Goal: Find specific page/section: Find specific page/section

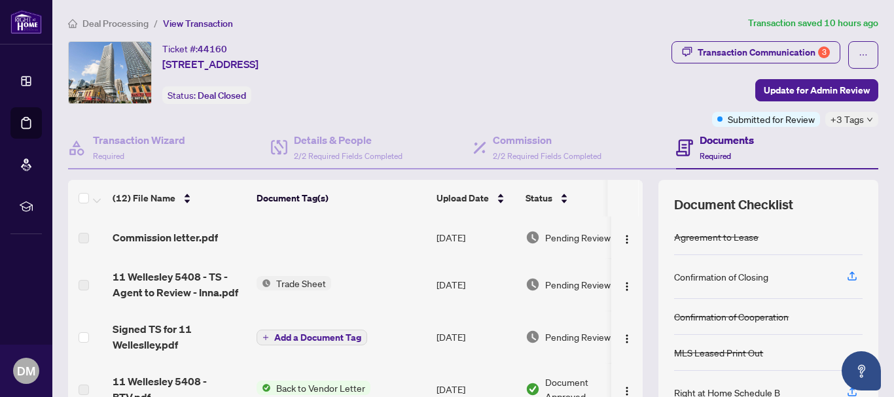
scroll to position [65, 0]
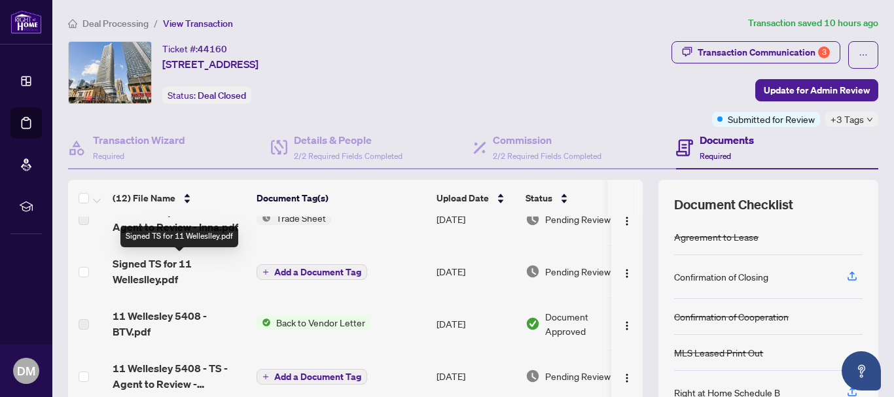
click at [169, 268] on span "Signed TS for 11 Welleslley.pdf" at bounding box center [179, 271] width 133 height 31
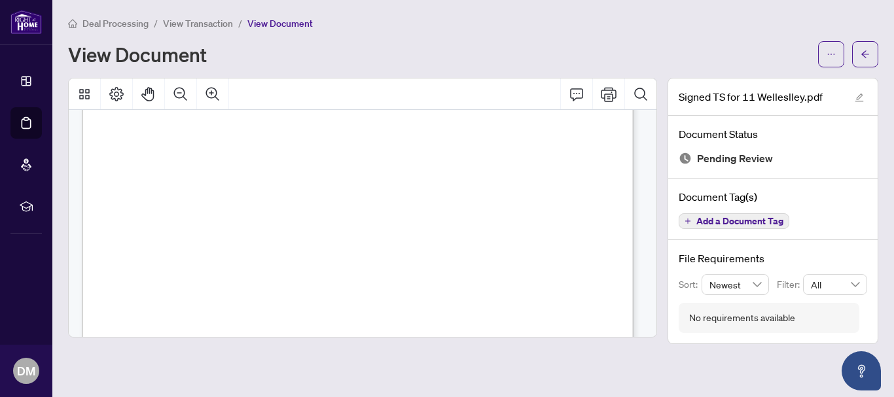
scroll to position [523, 0]
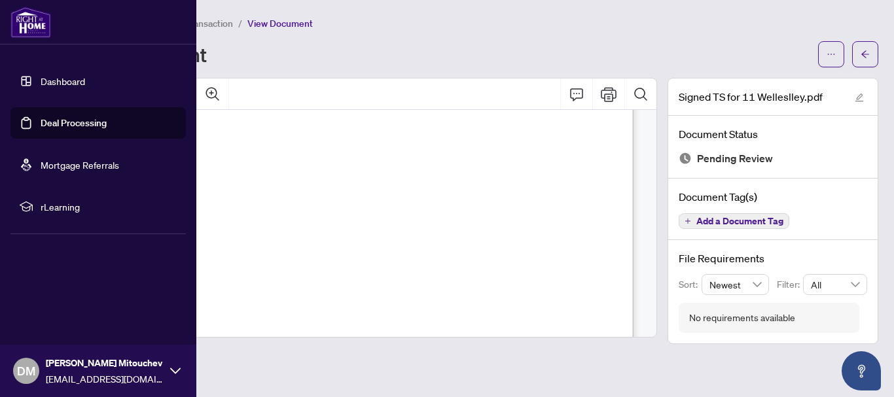
click at [29, 22] on img at bounding box center [30, 22] width 41 height 31
